Goal: Navigation & Orientation: Go to known website

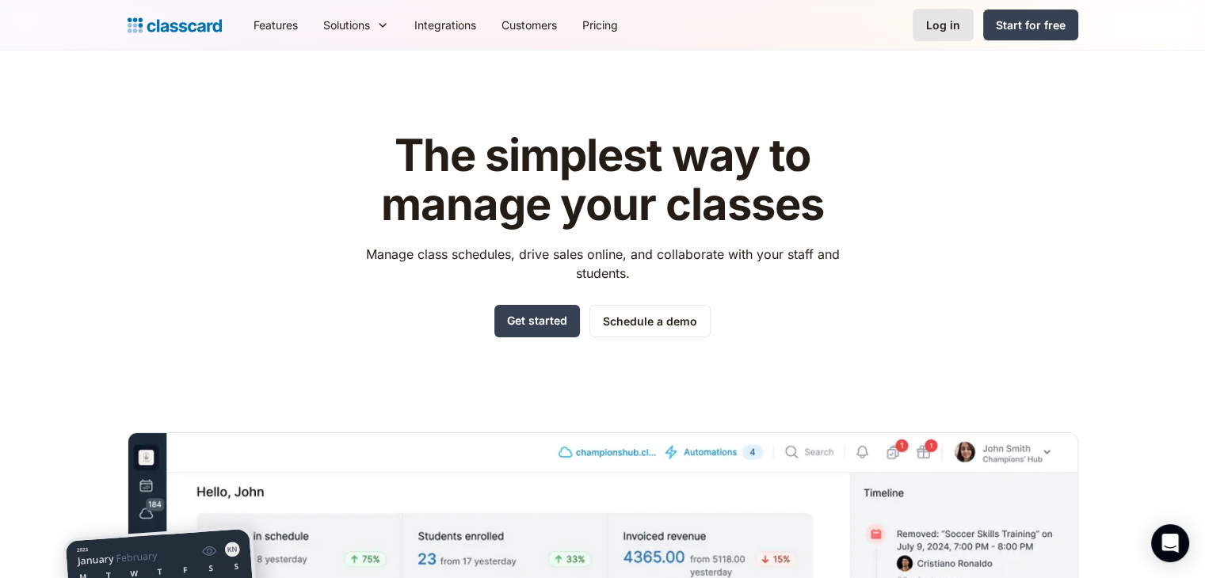
click at [599, 20] on link "Log in" at bounding box center [943, 25] width 61 height 32
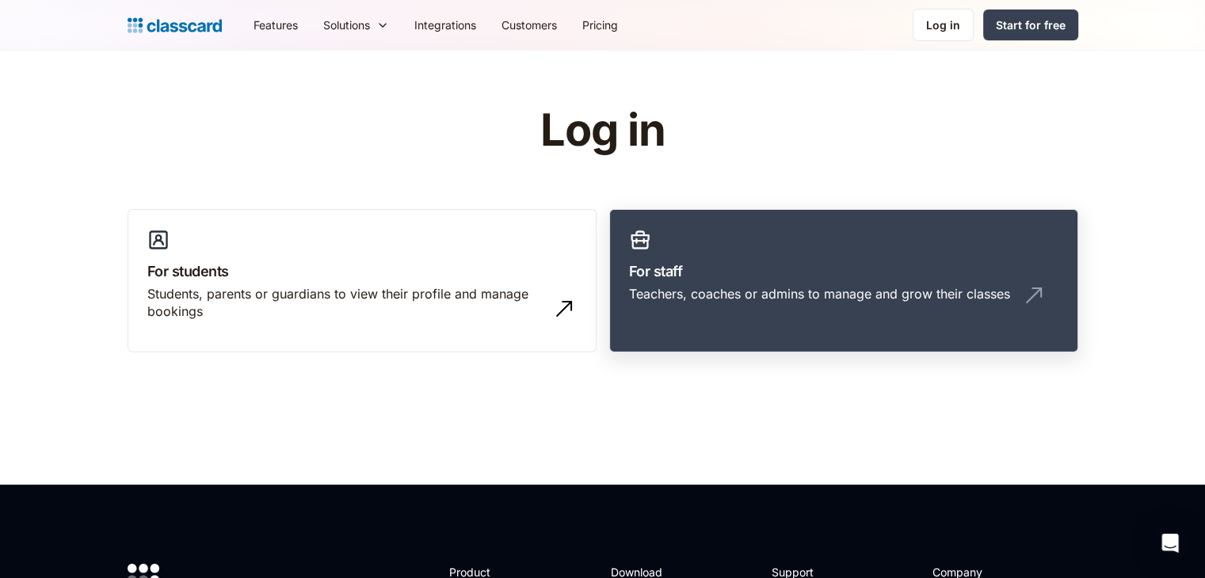
click at [784, 267] on h3 "For staff" at bounding box center [843, 271] width 429 height 21
